Goal: Check status: Verify the current state of an ongoing process or item

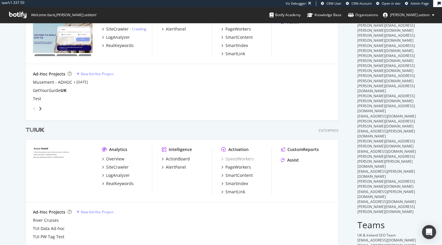
scroll to position [64, 0]
type input "uk"
click at [116, 166] on div "SiteCrawler" at bounding box center [117, 167] width 23 height 6
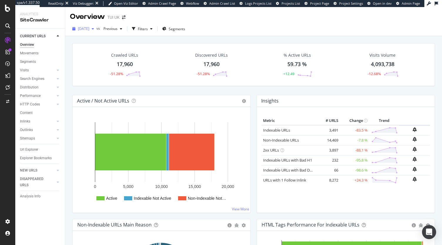
click at [89, 31] on span "[DATE]" at bounding box center [83, 28] width 11 height 5
